Goal: Navigation & Orientation: Go to known website

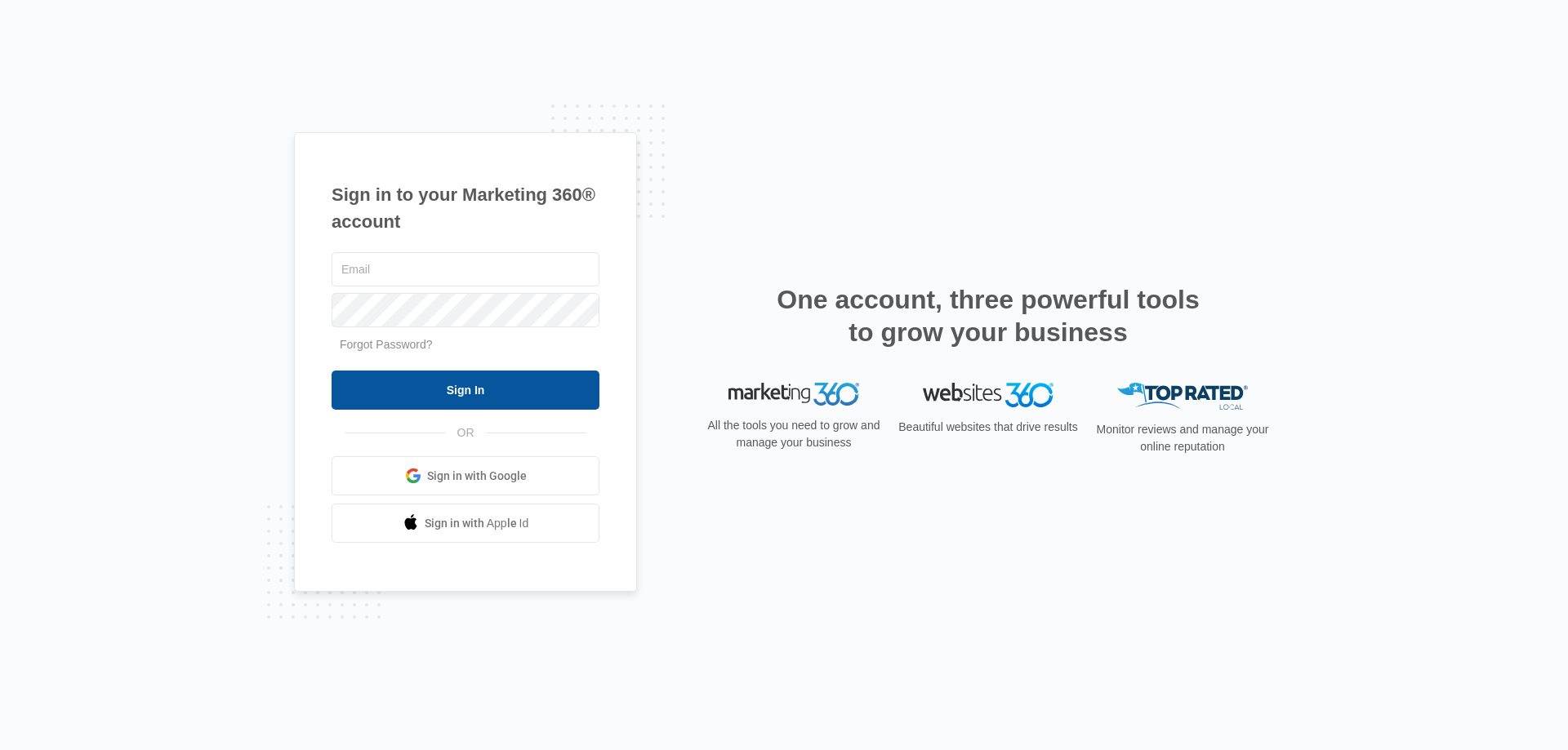
type input "karl@karlthefog.coffee"
click at [481, 385] on input "Sign In" at bounding box center [465, 391] width 268 height 40
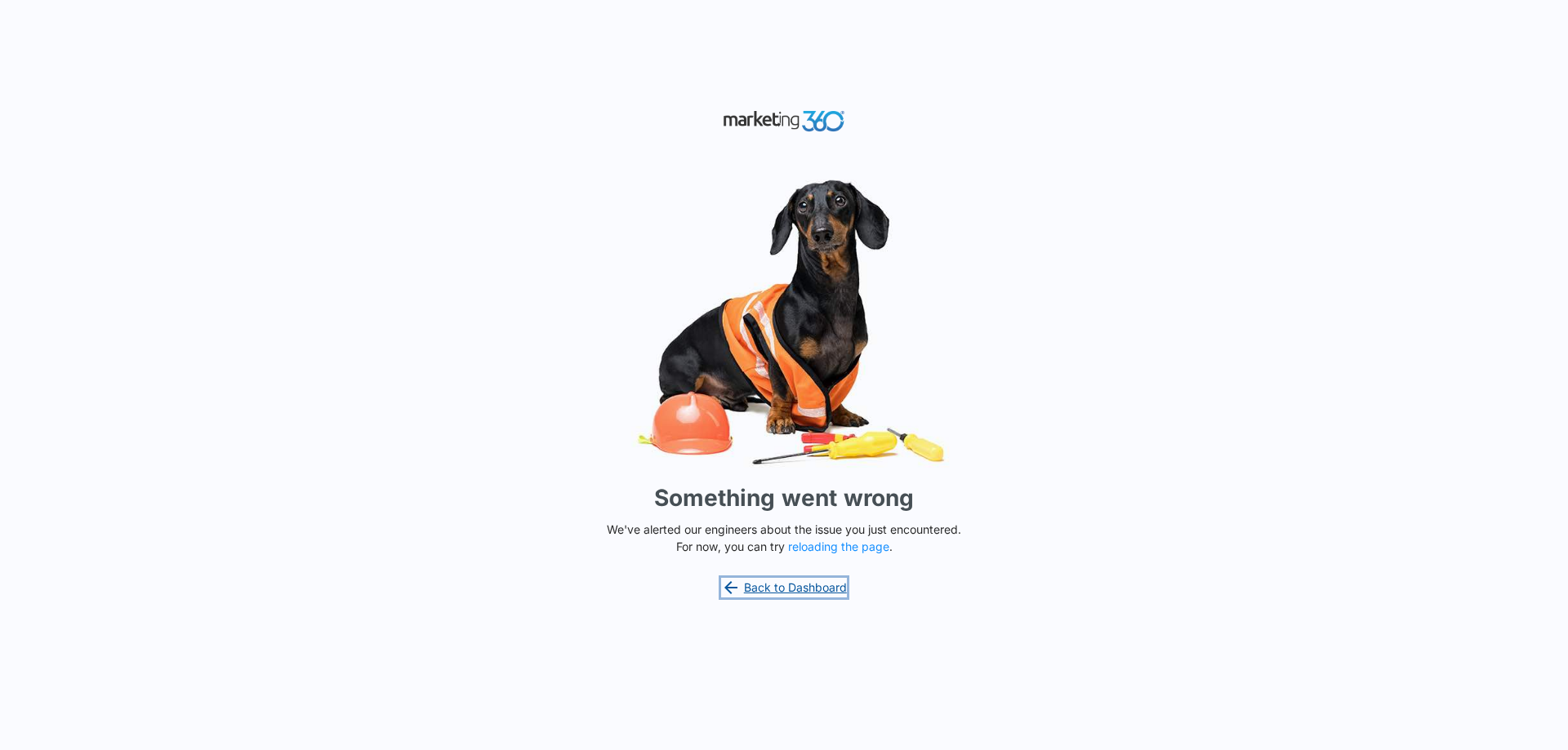
click at [788, 581] on link "Back to Dashboard" at bounding box center [784, 588] width 126 height 20
click at [845, 544] on button "reloading the page" at bounding box center [838, 546] width 101 height 13
click at [759, 583] on link "Back to Dashboard" at bounding box center [784, 588] width 126 height 20
click at [827, 547] on button "reloading the page" at bounding box center [838, 546] width 101 height 13
click at [790, 589] on link "Back to Dashboard" at bounding box center [784, 588] width 126 height 20
